Goal: Check status: Check status

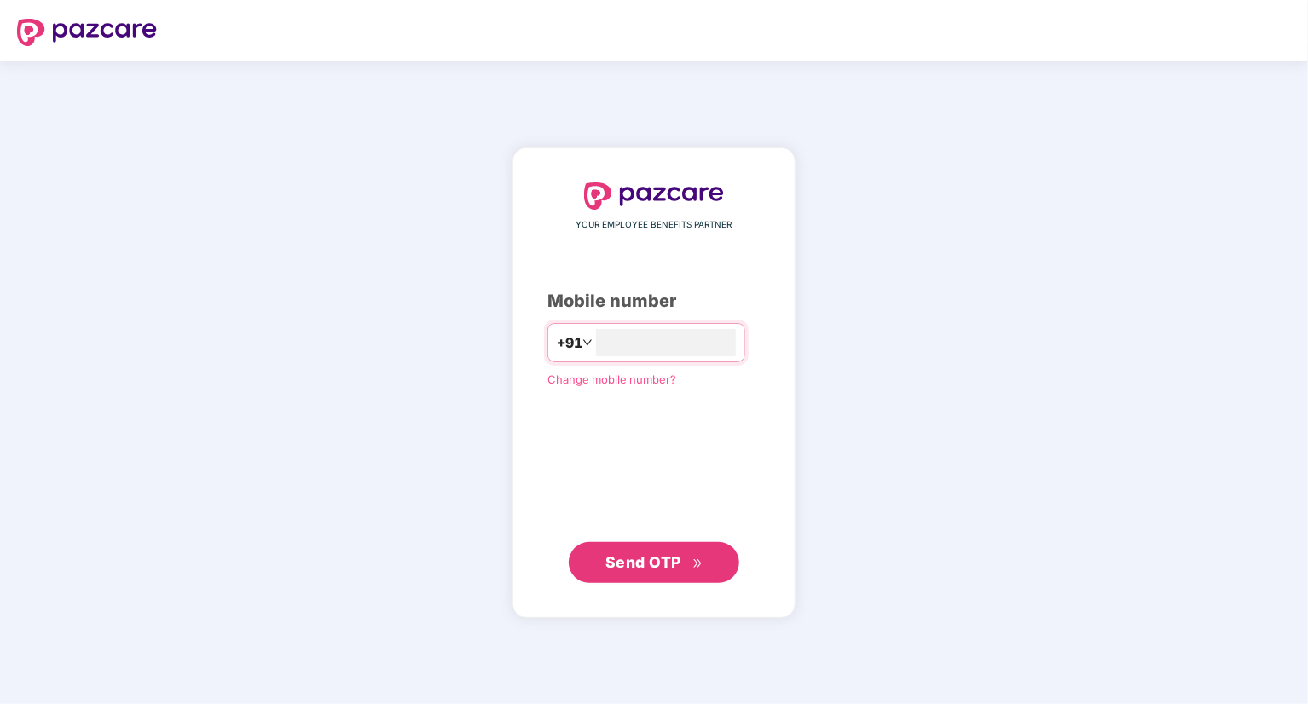
type input "**********"
click at [606, 565] on span "Send OTP" at bounding box center [644, 562] width 76 height 18
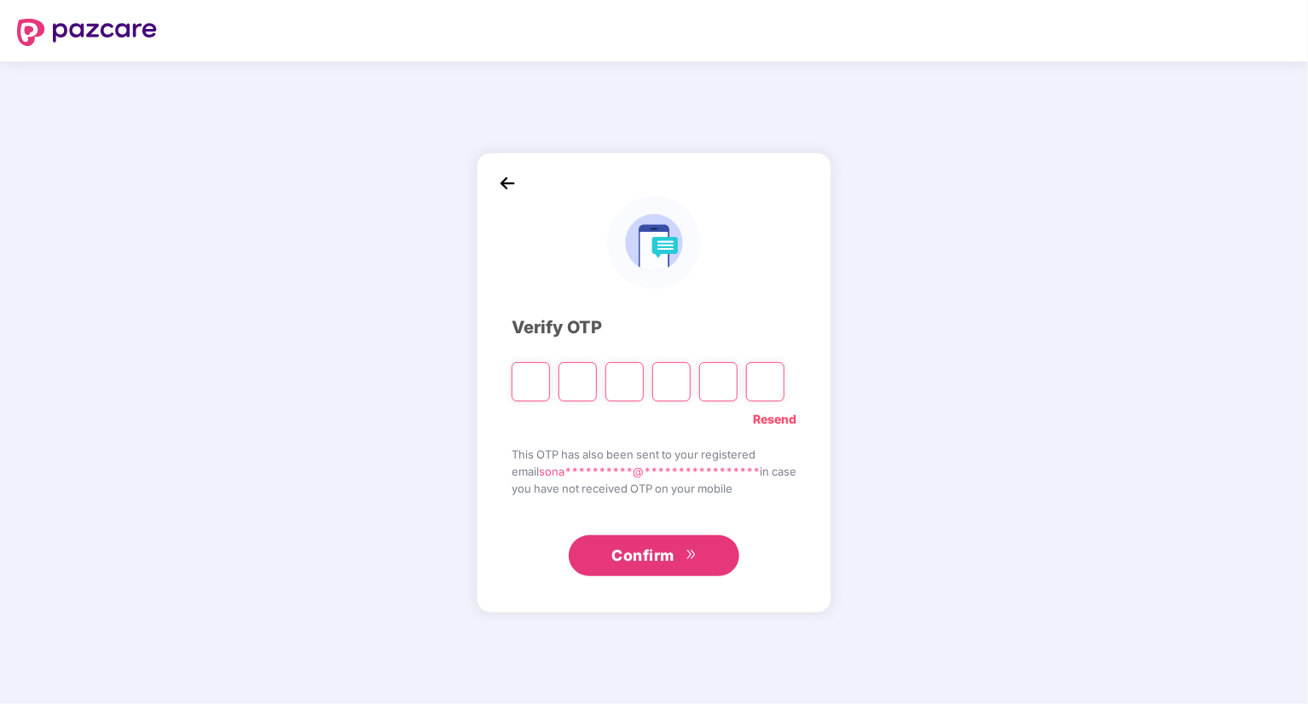
type input "*"
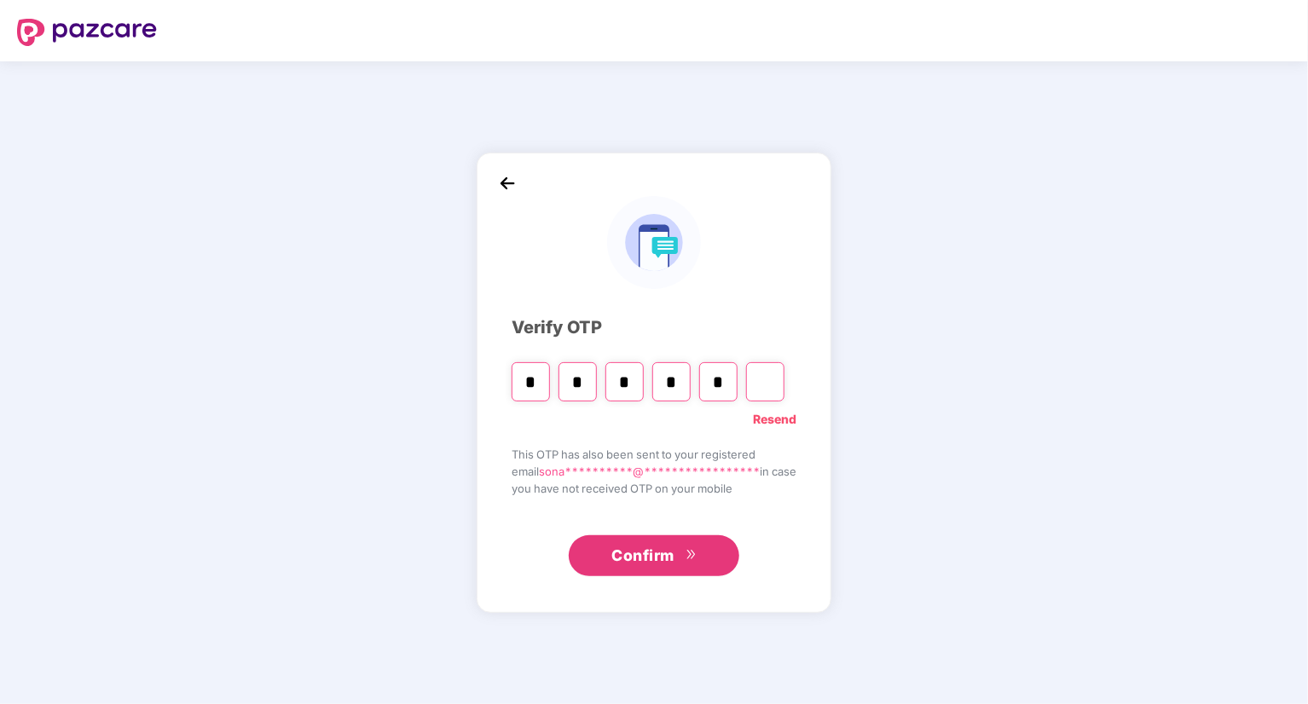
type input "*"
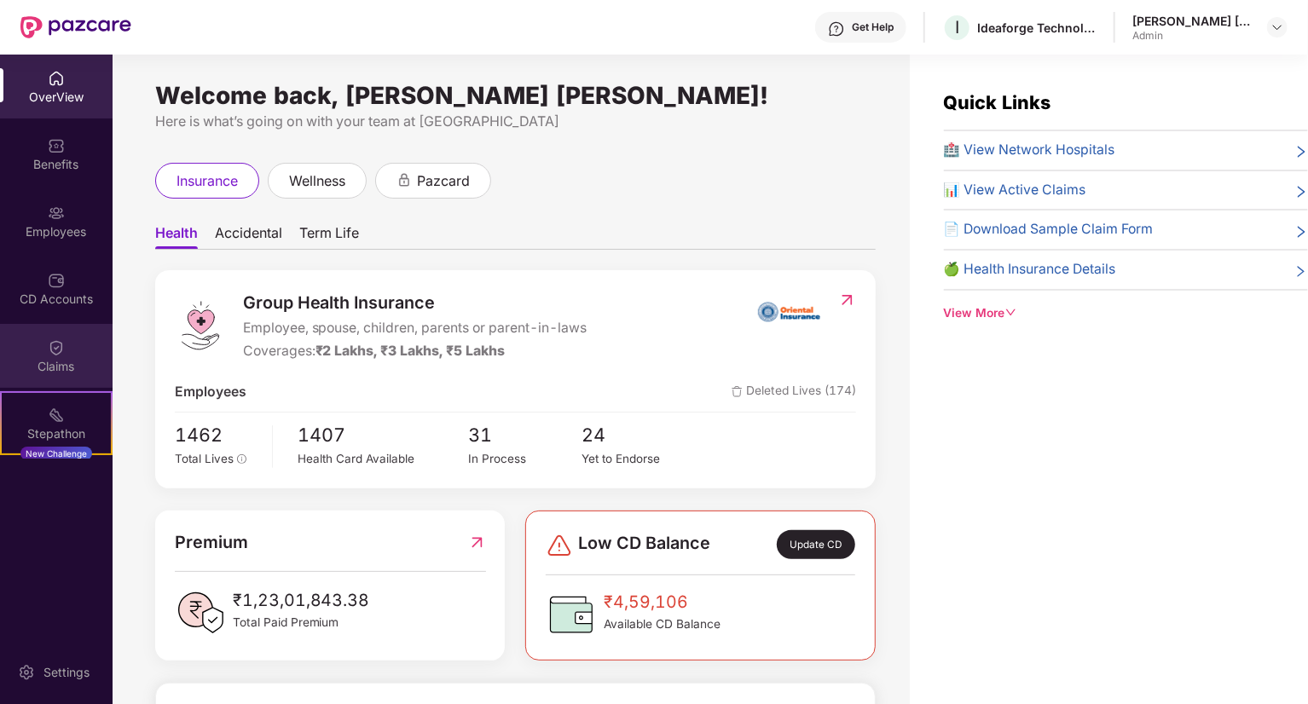
click at [55, 332] on div "Claims" at bounding box center [56, 356] width 113 height 64
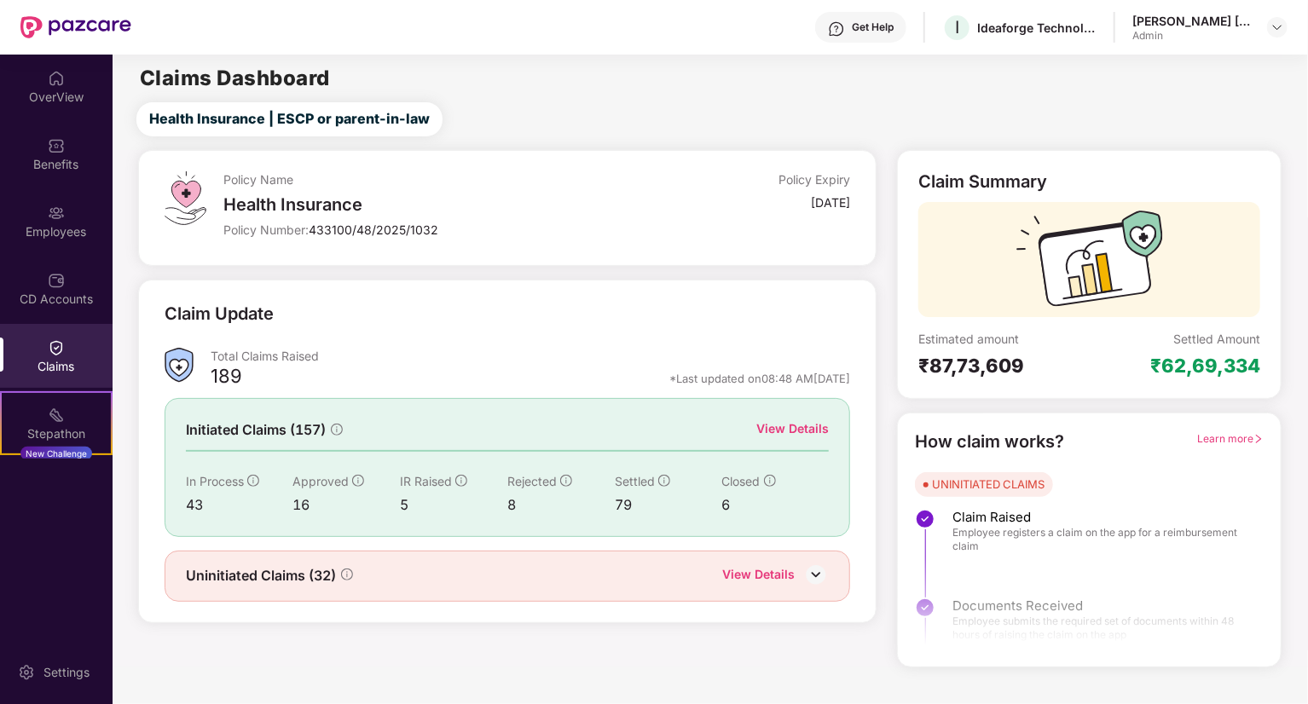
click at [808, 573] on img at bounding box center [816, 575] width 26 height 26
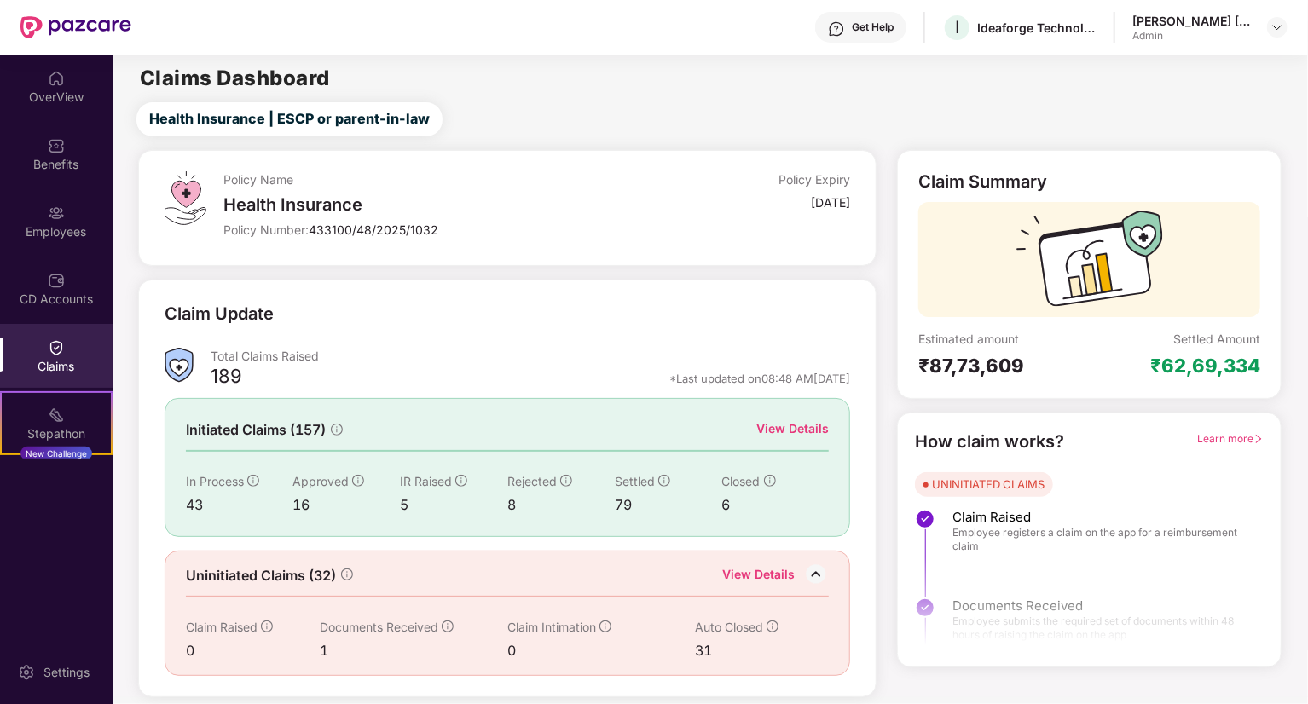
click at [756, 570] on div "View Details" at bounding box center [758, 576] width 72 height 22
